Goal: Task Accomplishment & Management: Manage account settings

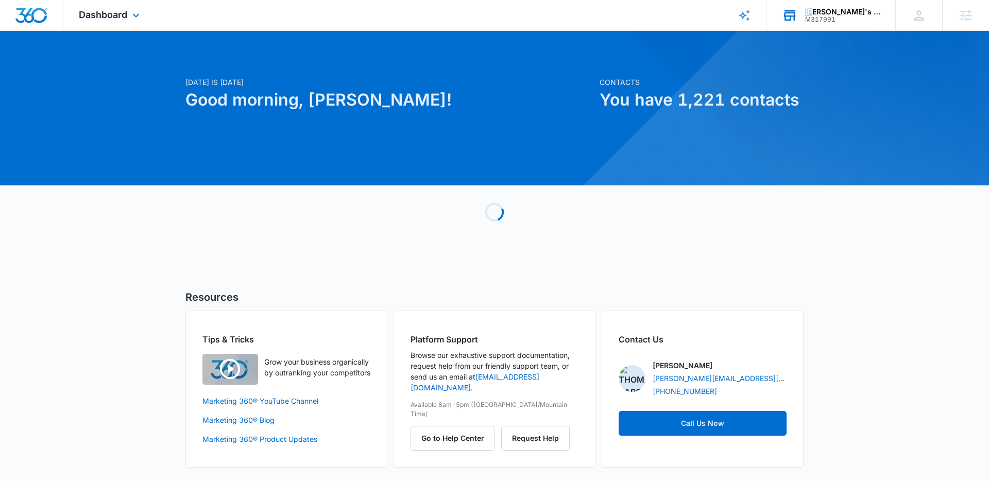
drag, startPoint x: 834, startPoint y: 6, endPoint x: 835, endPoint y: 14, distance: 8.3
click at [835, 13] on div "[PERSON_NAME]'s plumbing M317991 Your Accounts View All" at bounding box center [830, 15] width 129 height 30
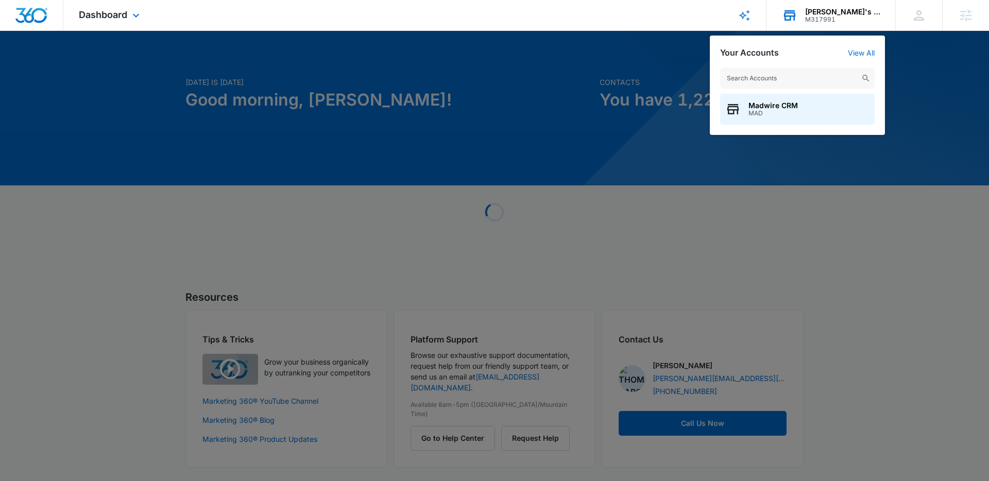
click at [833, 73] on input "text" at bounding box center [797, 78] width 154 height 21
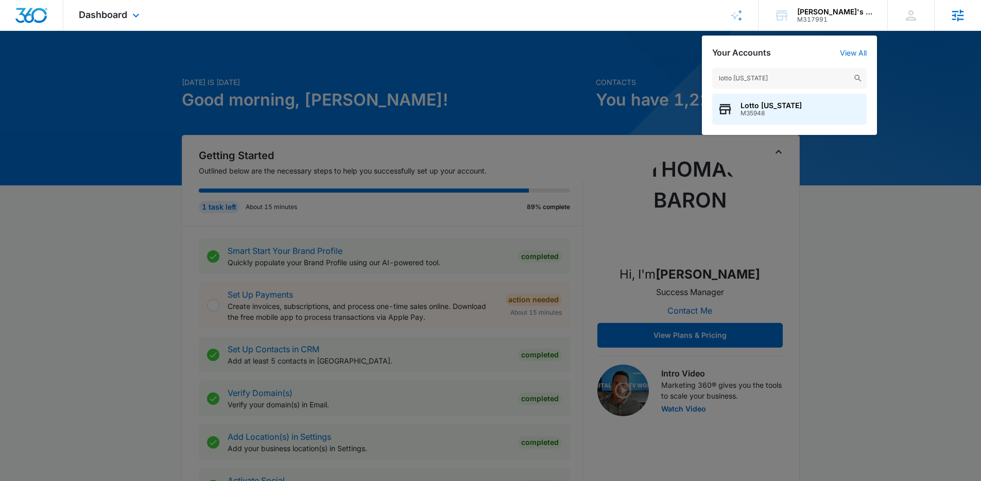
type input "lotto [US_STATE]"
click at [786, 114] on div "Lotto [US_STATE] M35948" at bounding box center [789, 109] width 154 height 31
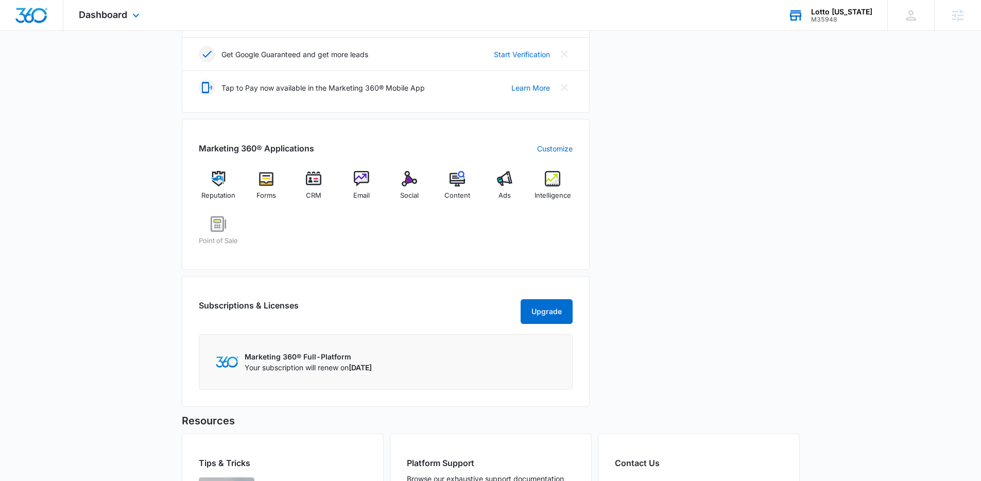
scroll to position [357, 0]
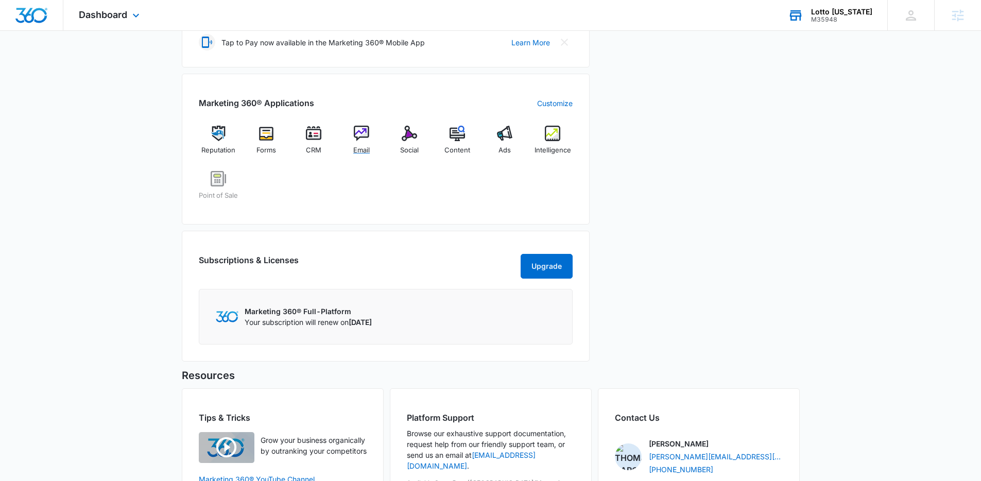
click at [349, 132] on div "Email" at bounding box center [362, 144] width 40 height 37
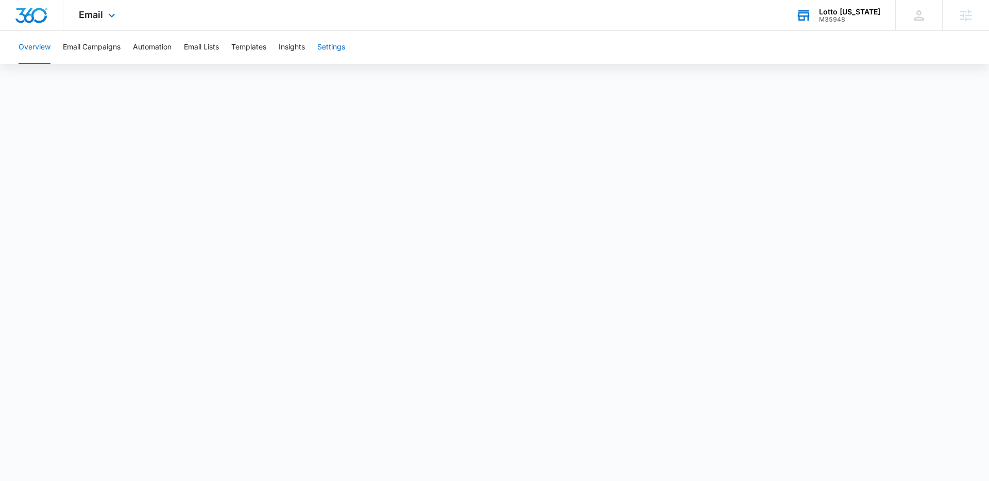
click at [326, 48] on button "Settings" at bounding box center [331, 47] width 28 height 33
